Goal: Transaction & Acquisition: Purchase product/service

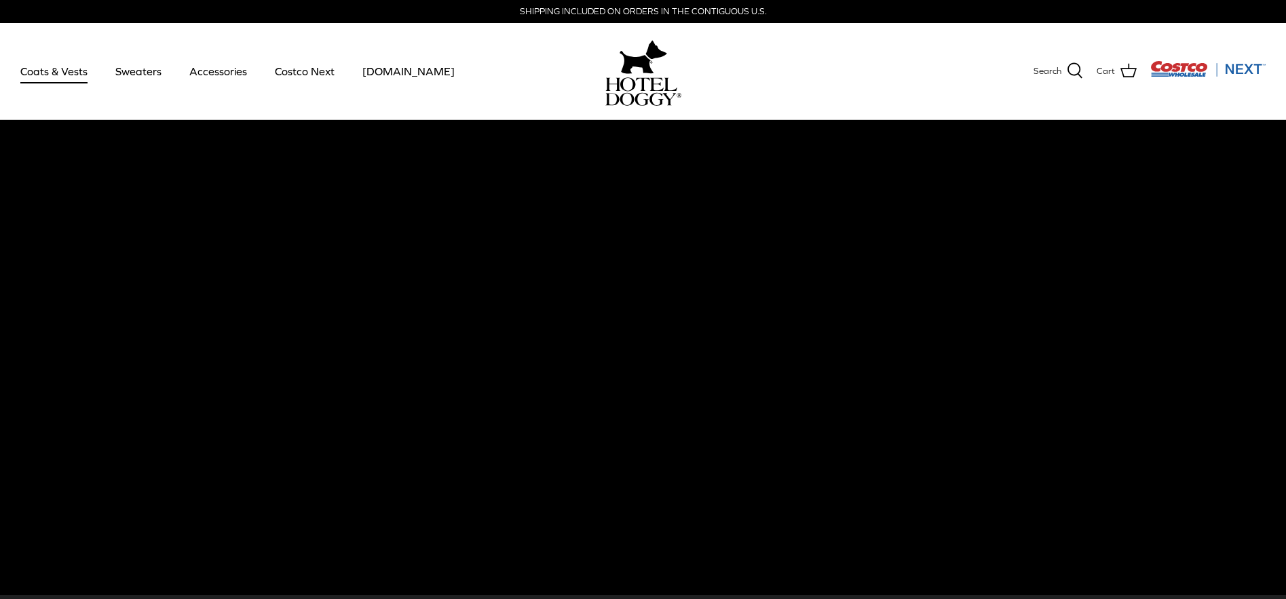
click at [69, 72] on link "Coats & Vests" at bounding box center [54, 71] width 92 height 46
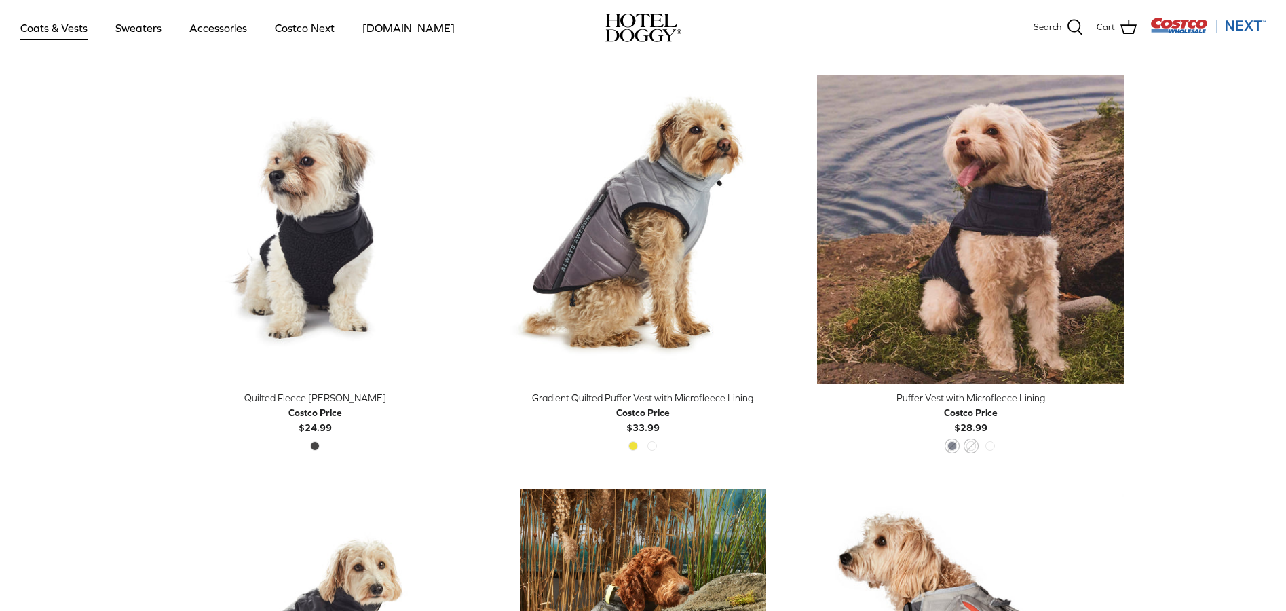
scroll to position [1990, 0]
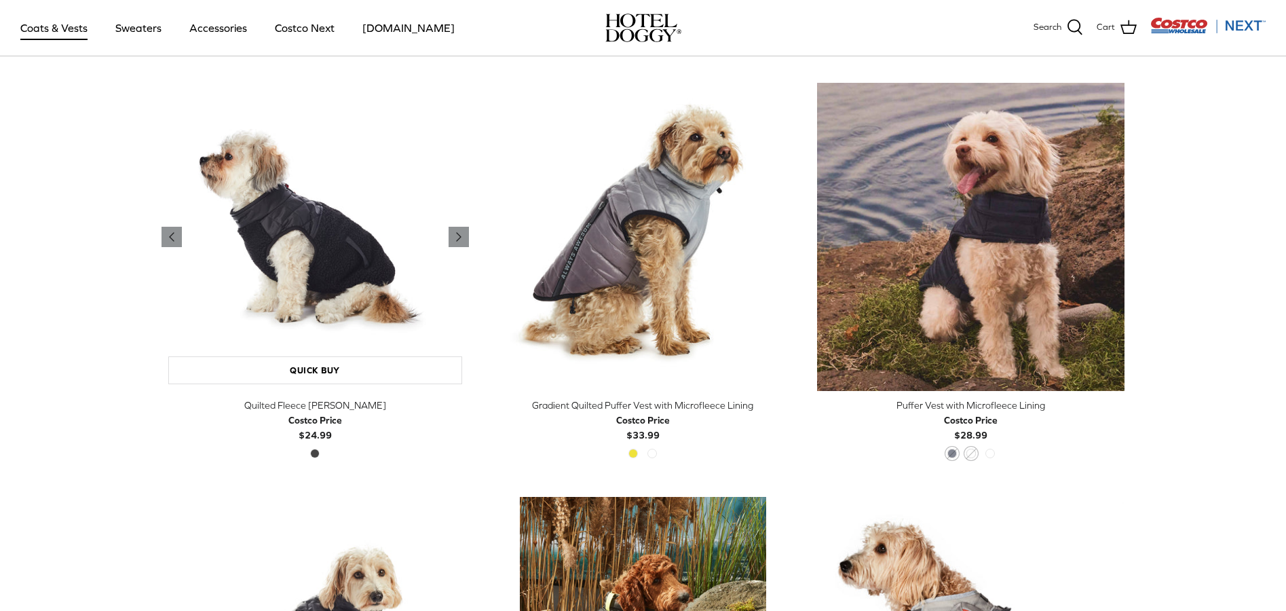
click at [285, 223] on img "Quilted Fleece Melton Vest" at bounding box center [314, 236] width 307 height 307
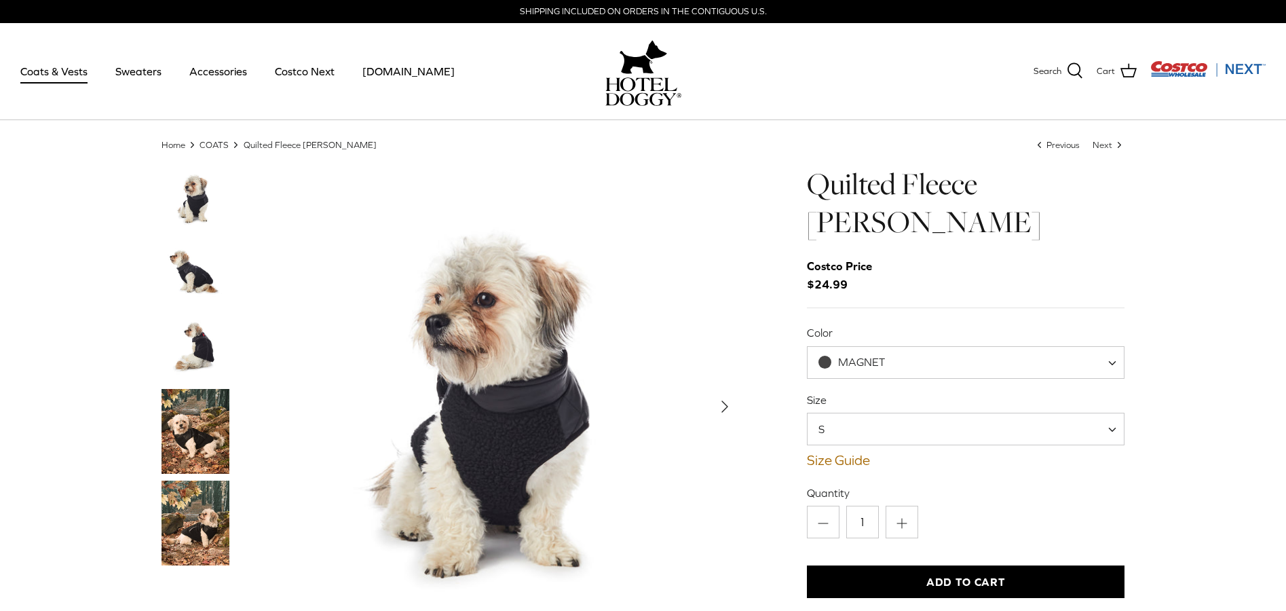
click at [1110, 425] on span at bounding box center [1117, 429] width 14 height 33
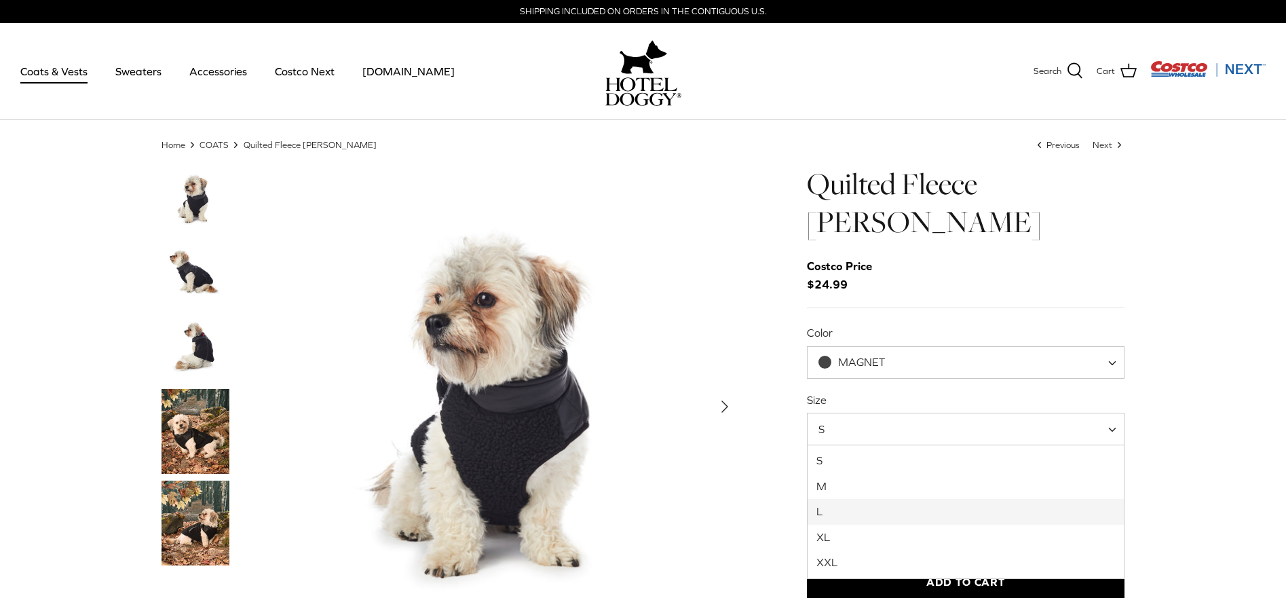
select select "L"
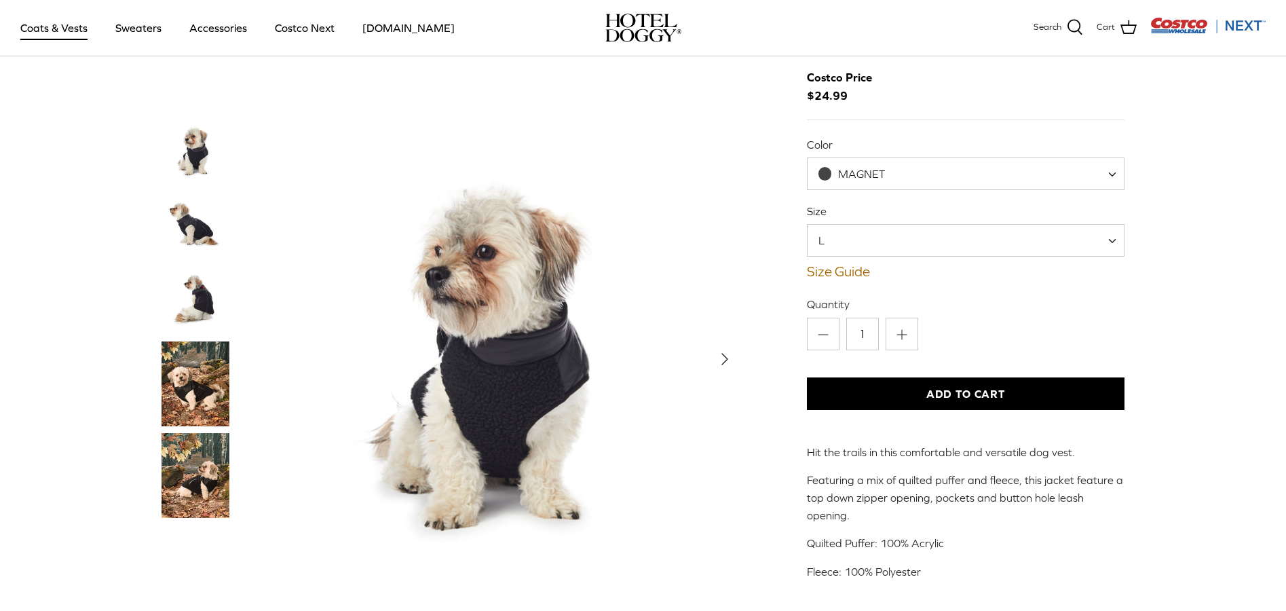
scroll to position [90, 0]
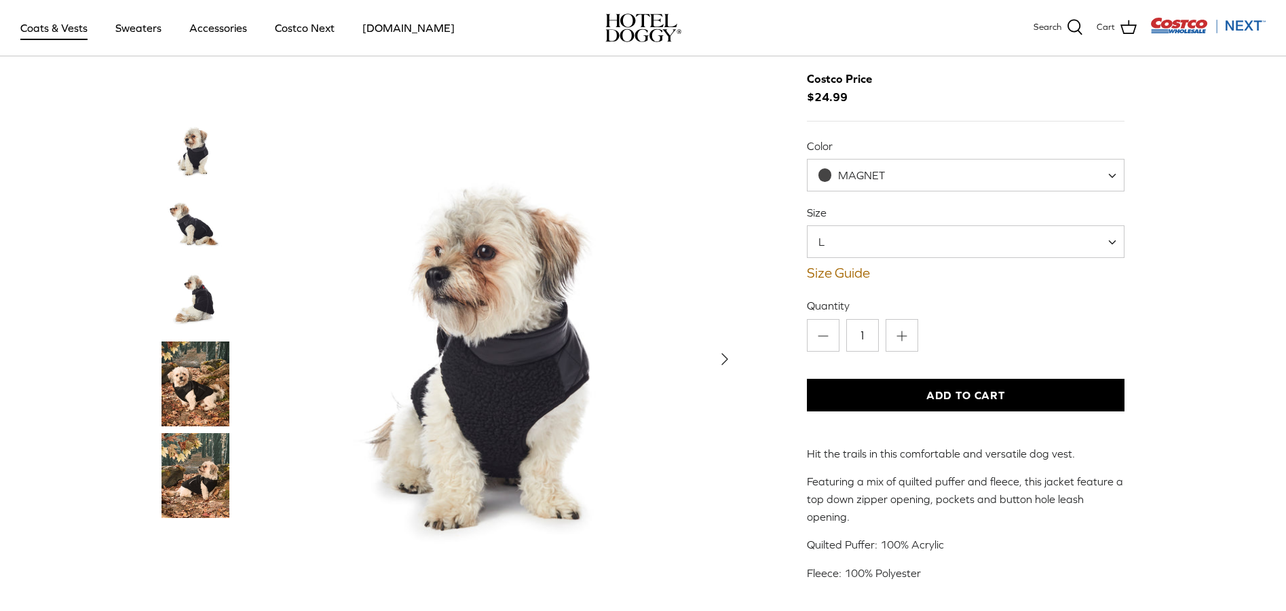
click at [191, 205] on img "Thumbnail Link" at bounding box center [195, 226] width 68 height 68
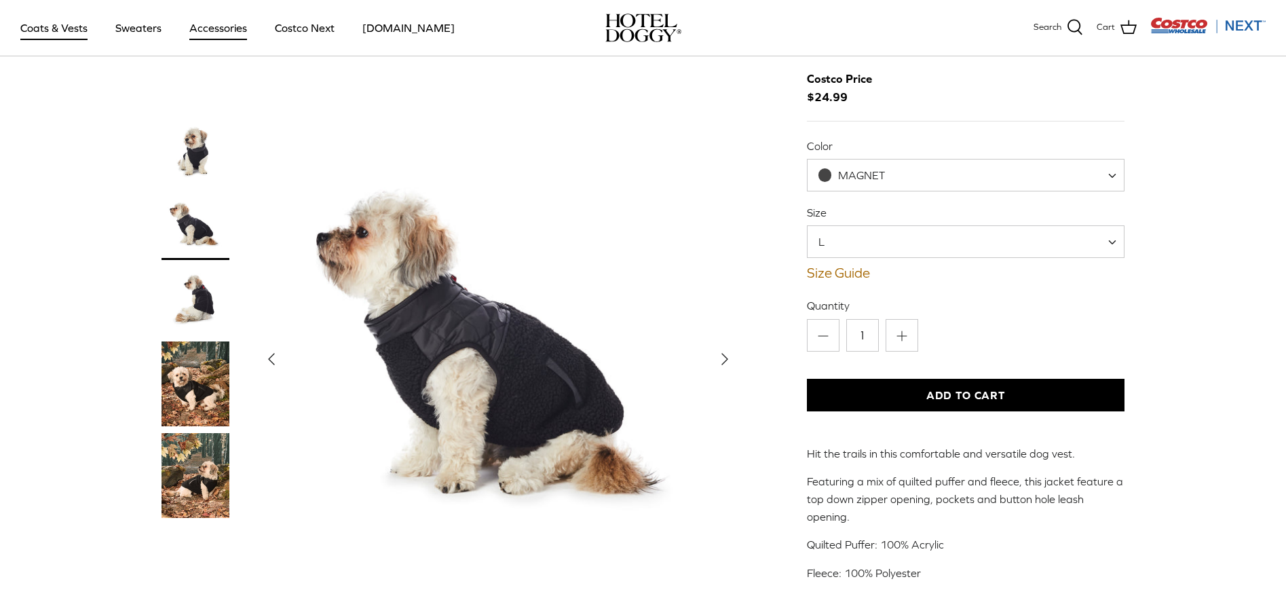
click at [237, 28] on link "Accessories" at bounding box center [218, 28] width 82 height 46
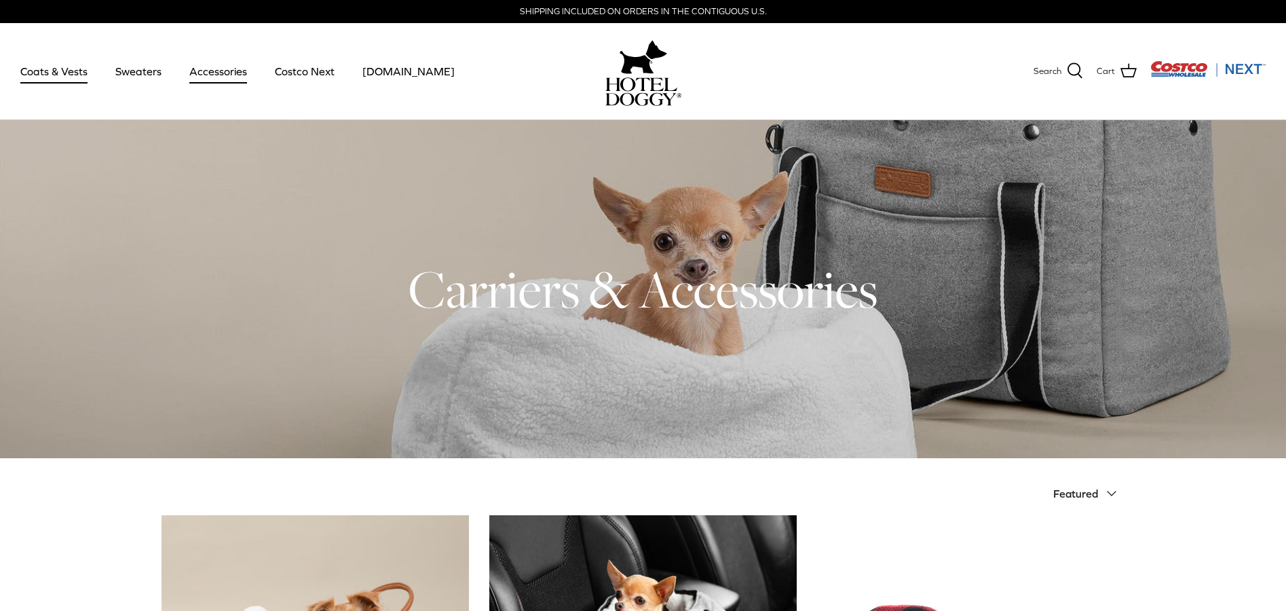
click at [78, 74] on link "Coats & Vests" at bounding box center [54, 71] width 92 height 46
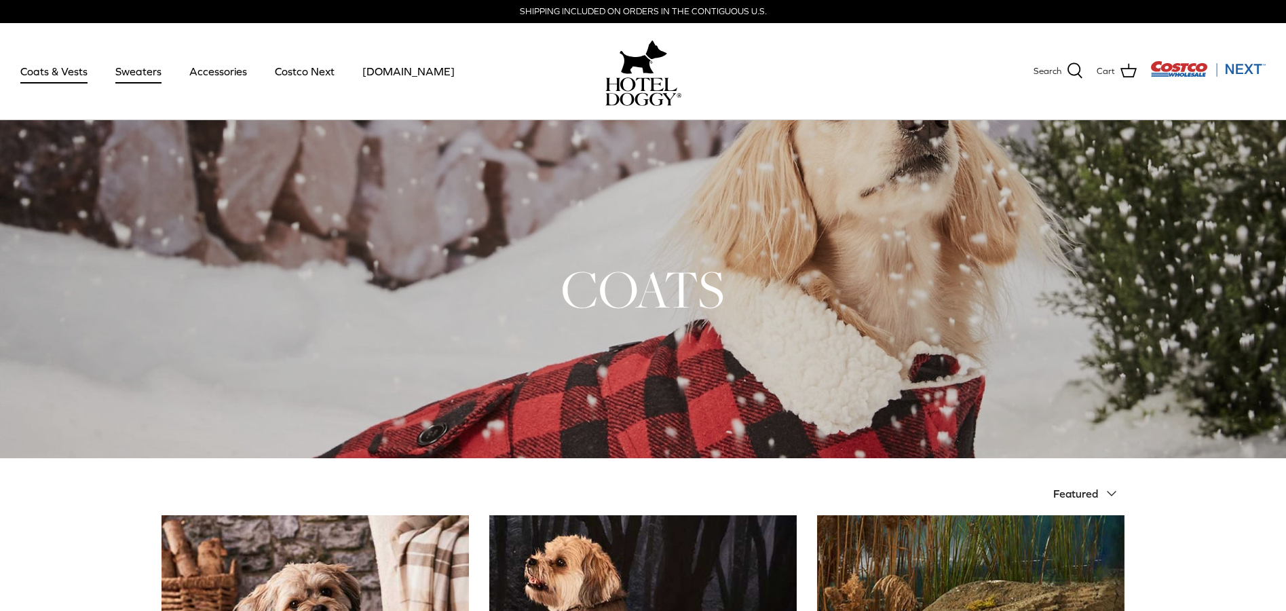
click at [147, 71] on link "Sweaters" at bounding box center [138, 71] width 71 height 46
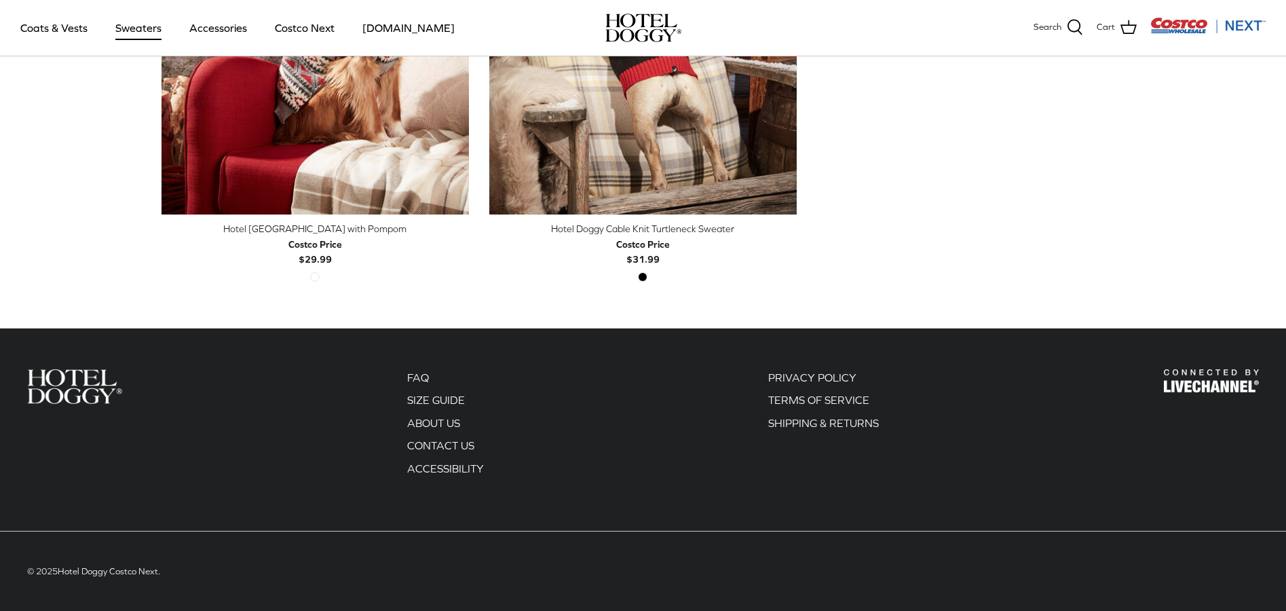
scroll to position [589, 0]
